Goal: Task Accomplishment & Management: Complete application form

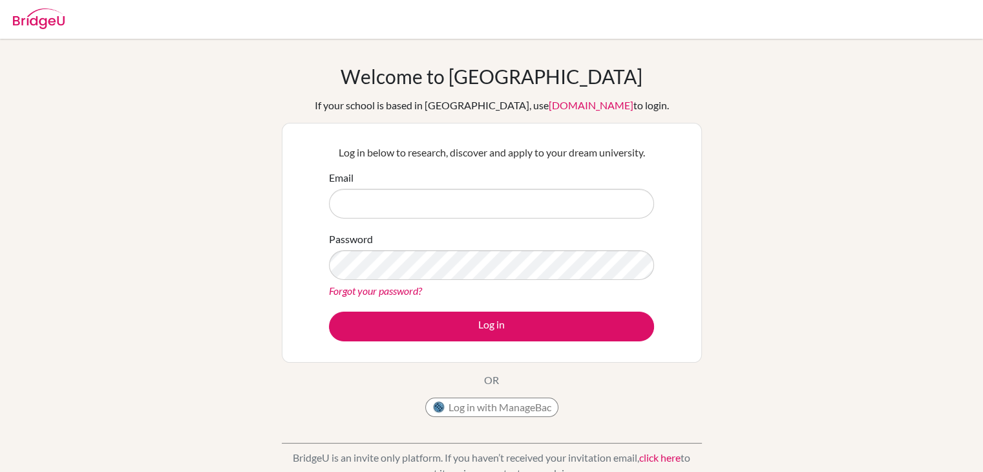
scroll to position [217, 0]
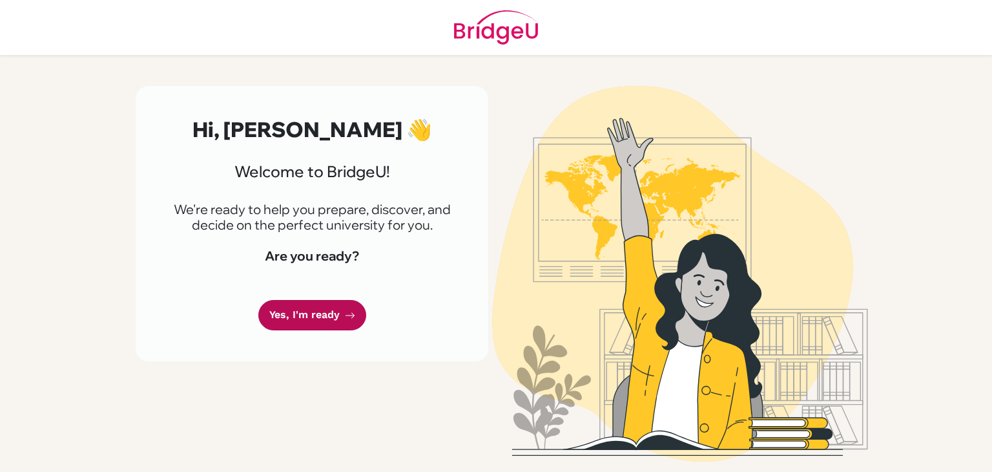
click at [333, 316] on link "Yes, I'm ready" at bounding box center [312, 315] width 108 height 30
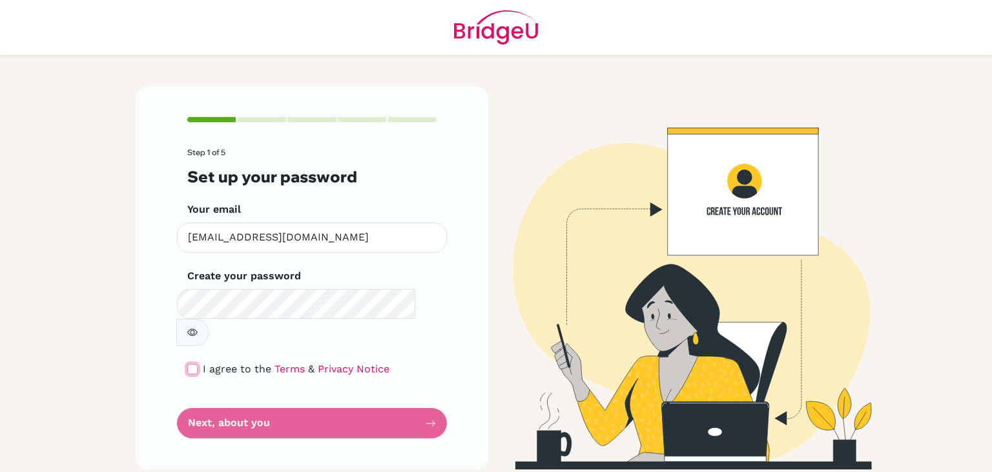
click at [197, 364] on input "checkbox" at bounding box center [192, 369] width 10 height 10
checkbox input "true"
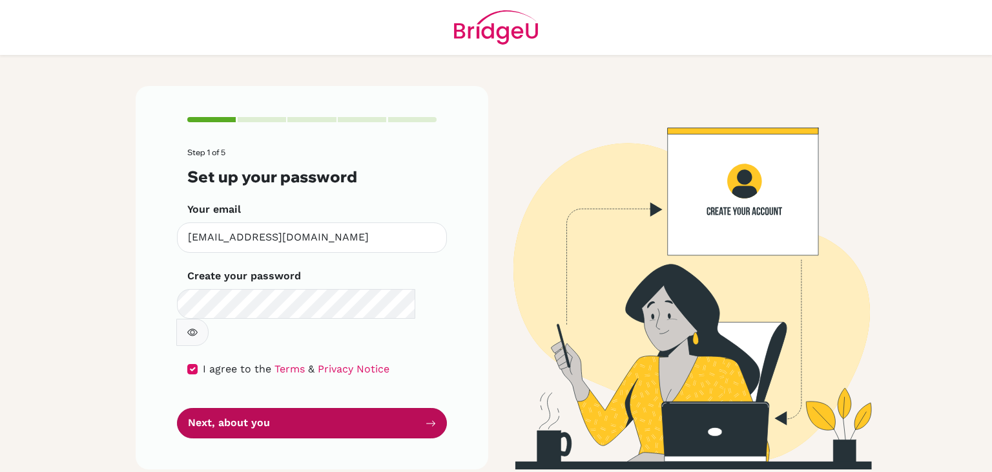
click at [278, 408] on button "Next, about you" at bounding box center [312, 423] width 270 height 30
